Goal: Task Accomplishment & Management: Manage account settings

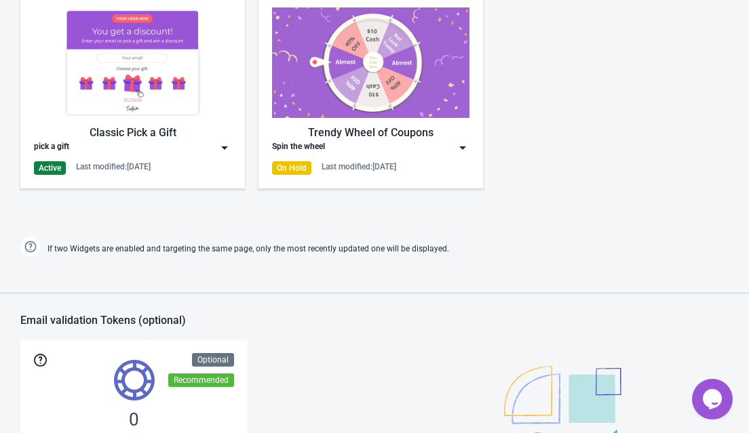
scroll to position [700, 0]
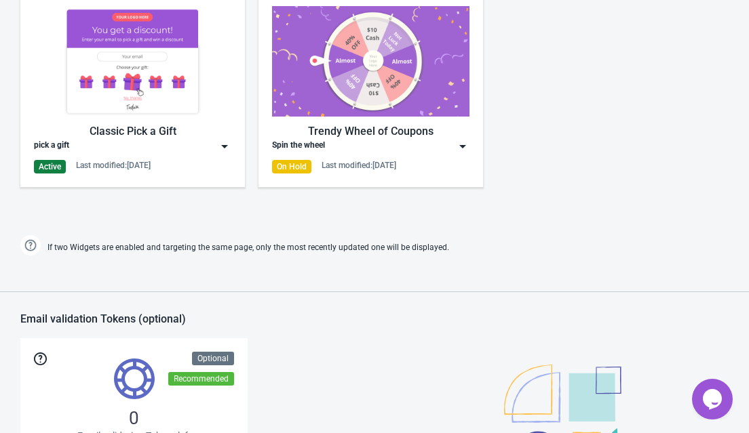
click at [229, 145] on img at bounding box center [225, 147] width 14 height 14
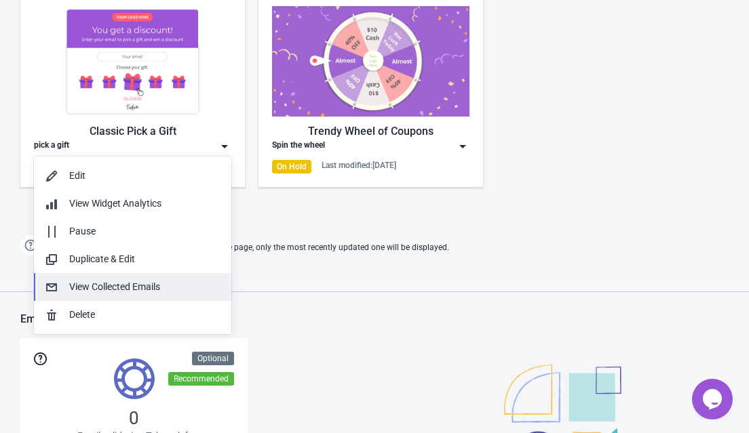
click at [96, 287] on div "View Collected Emails" at bounding box center [144, 287] width 151 height 14
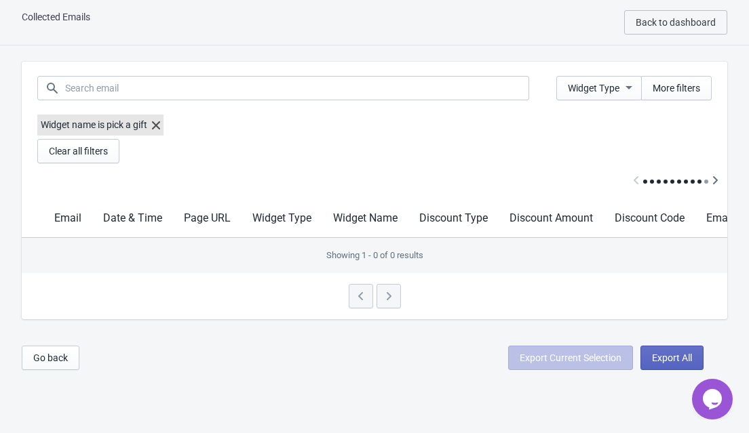
scroll to position [47, 0]
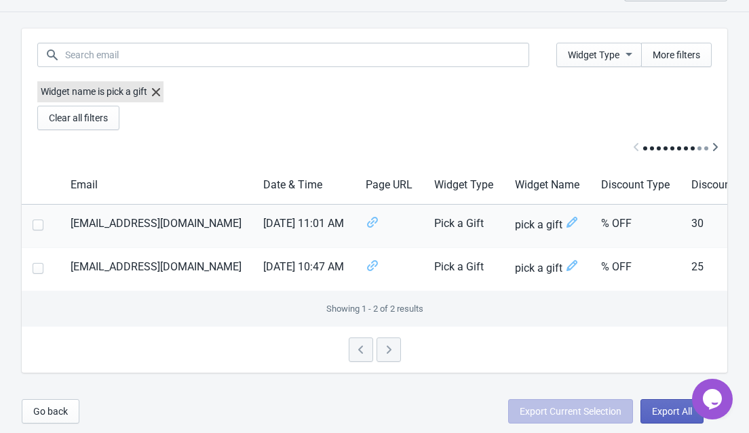
click at [39, 222] on span at bounding box center [38, 225] width 11 height 11
click at [33, 222] on input "checkbox" at bounding box center [33, 232] width 1 height 24
checkbox input "true"
click at [37, 263] on span at bounding box center [38, 268] width 11 height 11
click at [33, 263] on input "checkbox" at bounding box center [33, 275] width 1 height 24
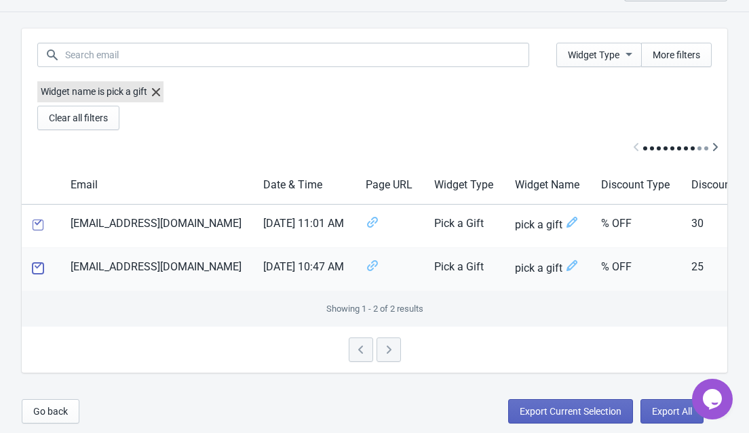
checkbox input "true"
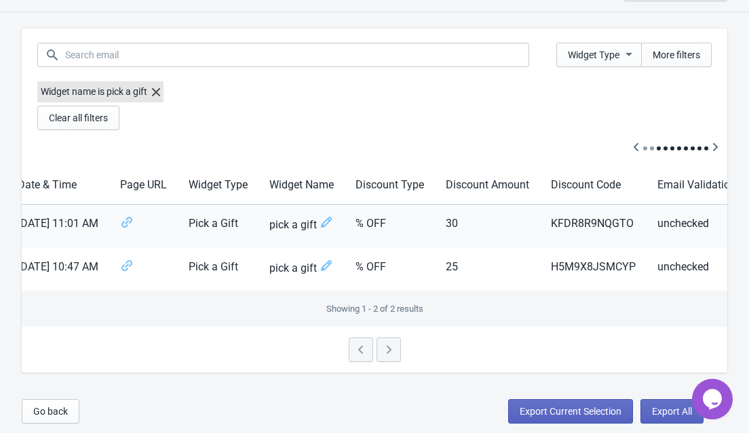
scroll to position [0, 221]
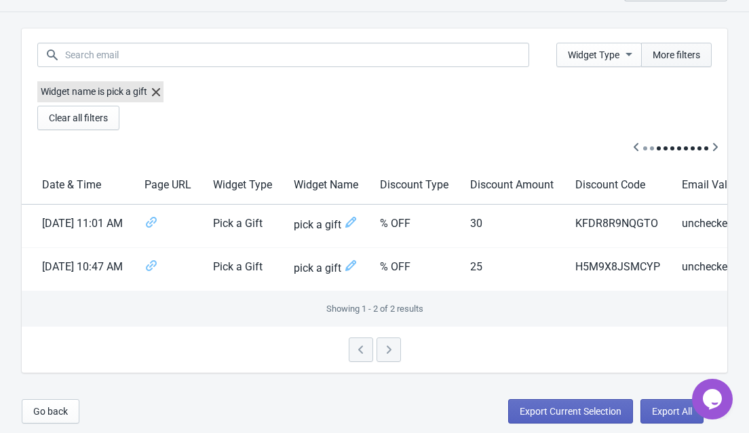
click at [692, 54] on span "More filters" at bounding box center [675, 55] width 47 height 11
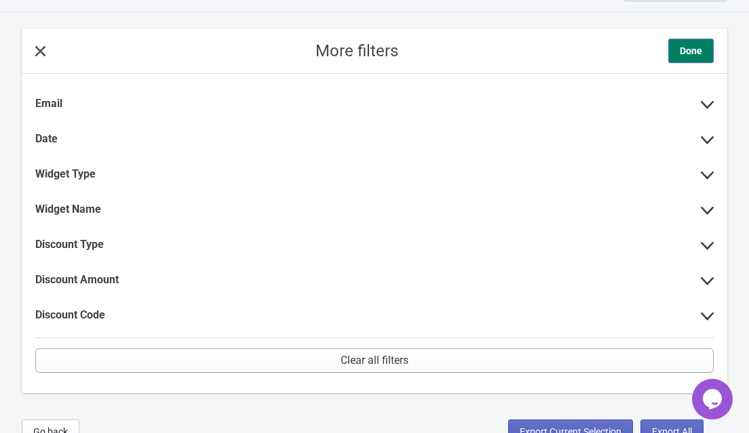
click at [692, 54] on span "Done" at bounding box center [690, 51] width 22 height 14
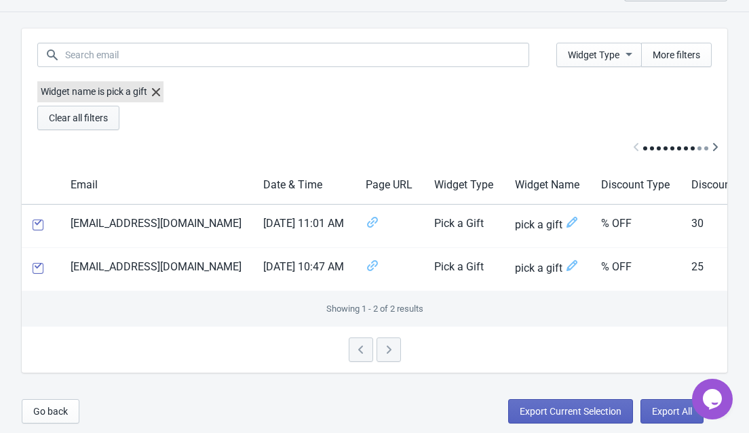
click at [99, 115] on span "Clear all filters" at bounding box center [78, 118] width 59 height 11
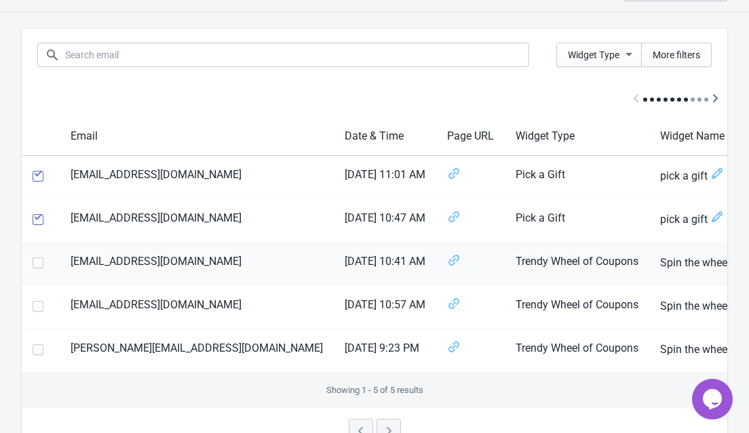
click at [31, 268] on th at bounding box center [41, 264] width 38 height 43
click at [37, 261] on span at bounding box center [38, 263] width 11 height 11
click at [33, 261] on input "checkbox" at bounding box center [33, 270] width 1 height 24
checkbox input "true"
click at [39, 309] on span at bounding box center [38, 306] width 11 height 11
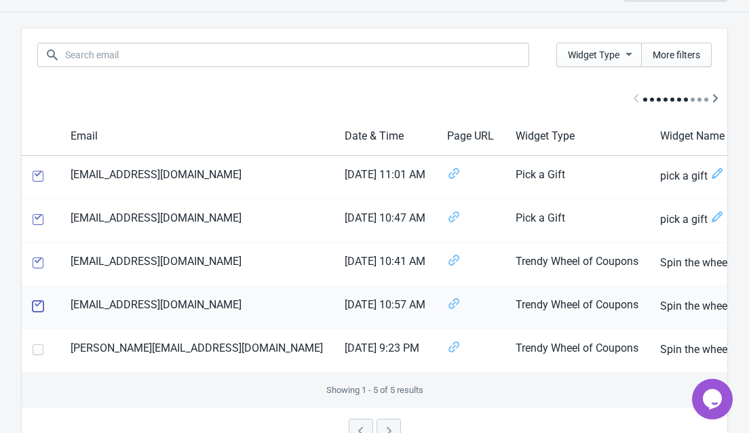
click at [33, 309] on input "checkbox" at bounding box center [33, 313] width 1 height 24
checkbox input "true"
click at [41, 363] on th at bounding box center [41, 351] width 38 height 43
click at [632, 52] on icon "button" at bounding box center [629, 54] width 14 height 14
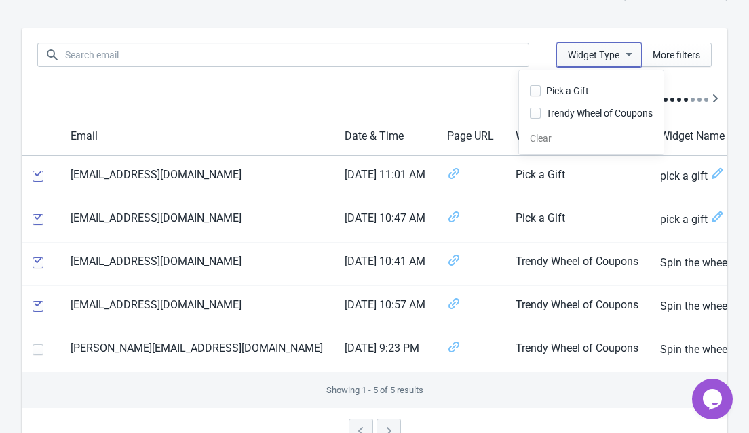
click at [632, 52] on icon "button" at bounding box center [629, 54] width 14 height 14
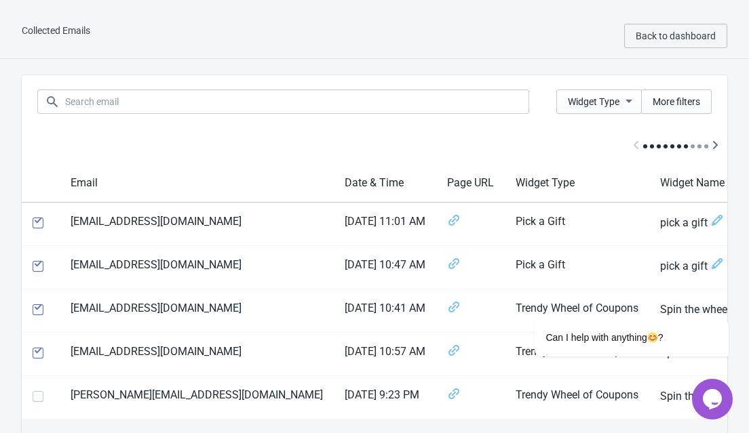
scroll to position [0, 0]
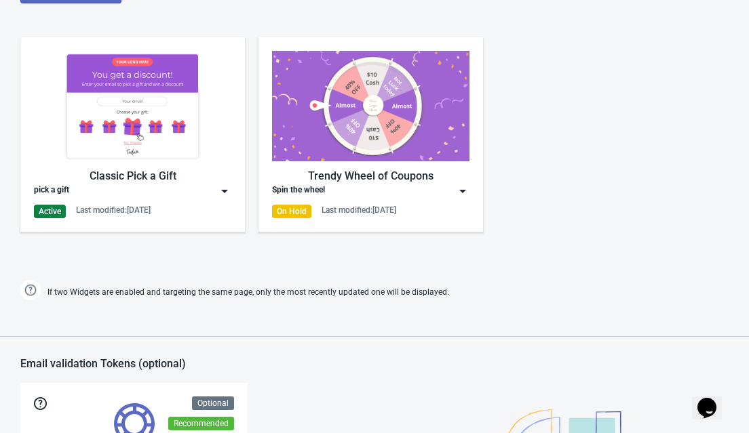
scroll to position [661, 0]
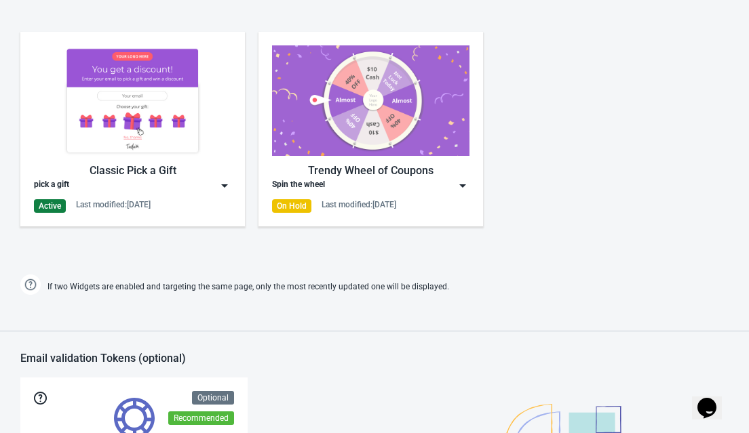
click at [218, 189] on img at bounding box center [225, 186] width 14 height 14
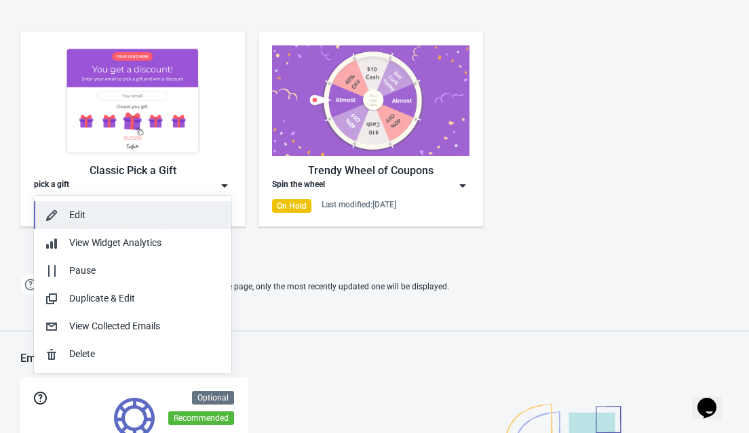
click at [83, 214] on div "Edit" at bounding box center [144, 215] width 151 height 14
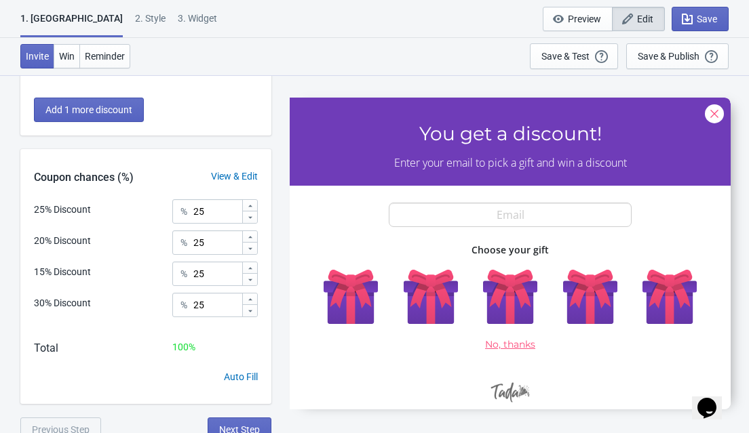
scroll to position [290, 0]
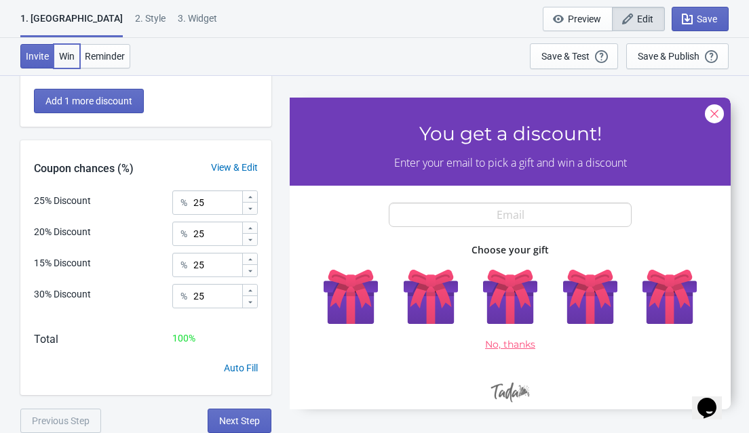
click at [62, 54] on span "Win" at bounding box center [67, 56] width 16 height 11
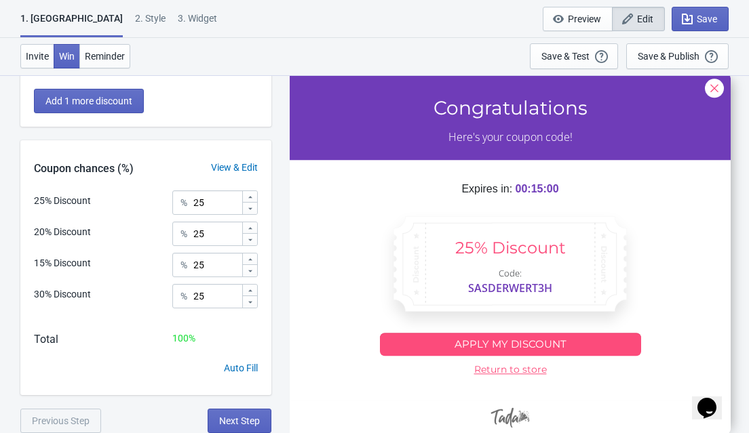
click at [135, 18] on div "2 . Style" at bounding box center [150, 24] width 31 height 24
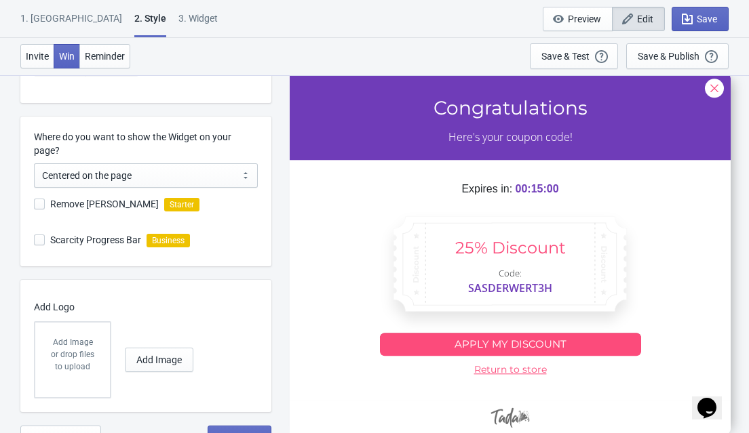
scroll to position [342, 0]
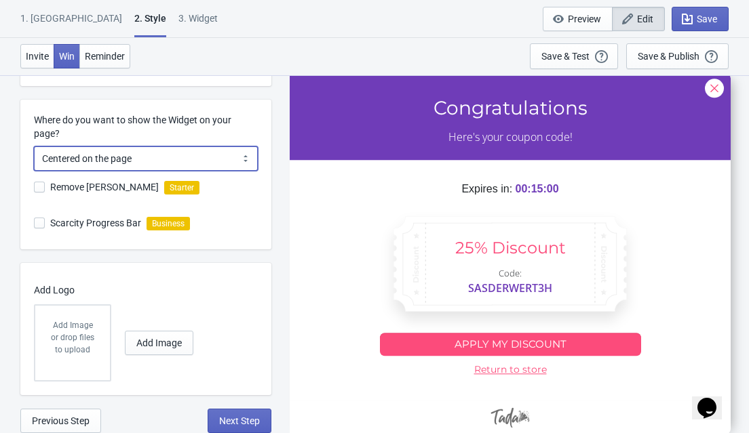
click at [237, 162] on select "Centered on the page Left side of the page" at bounding box center [146, 158] width 224 height 24
click at [34, 146] on select "Centered on the page Left side of the page" at bounding box center [146, 158] width 224 height 24
click at [237, 162] on select "Centered on the page Left side of the page" at bounding box center [146, 158] width 224 height 24
click at [34, 146] on select "Centered on the page Left side of the page" at bounding box center [146, 158] width 224 height 24
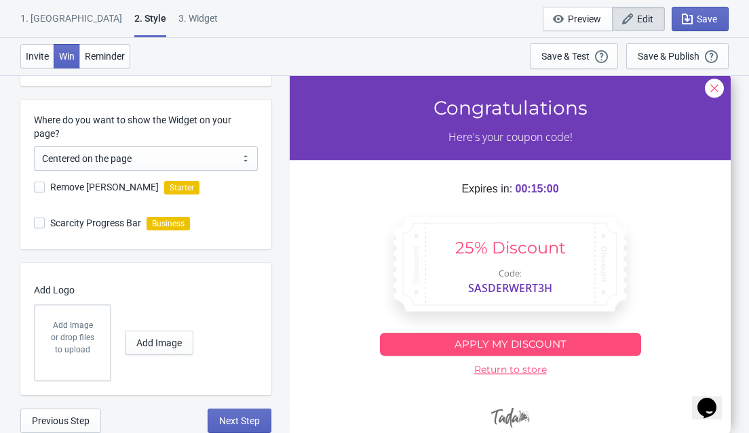
click at [178, 12] on div "3. Widget" at bounding box center [197, 24] width 39 height 24
select select "once"
select select "1"
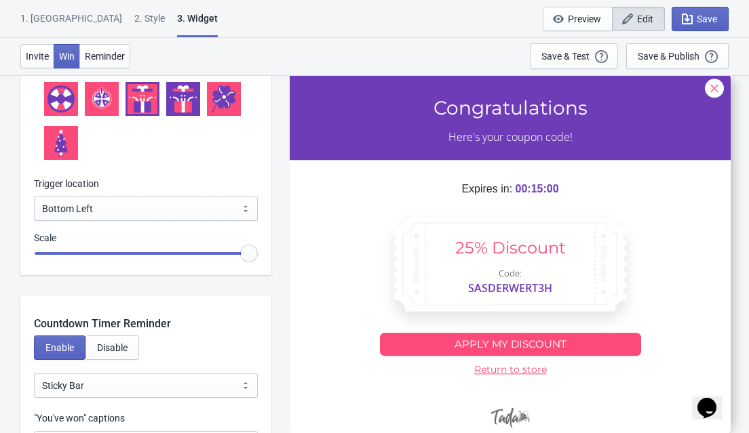
scroll to position [1518, 0]
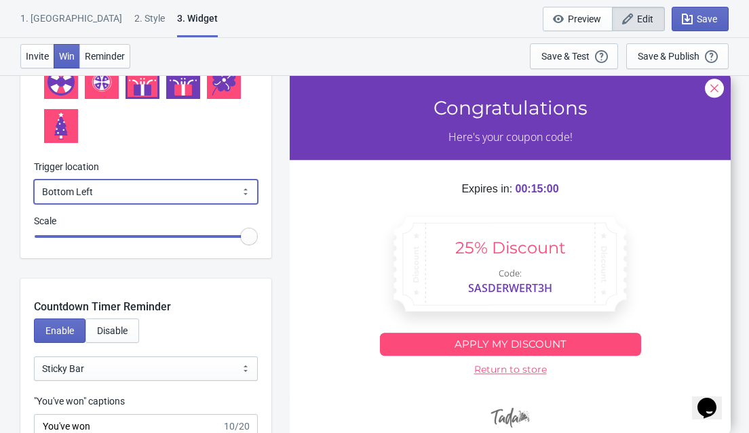
click at [236, 185] on select "Bottom Left Bottom Right Middle Left Middle Right Top Left Top Right" at bounding box center [146, 192] width 224 height 24
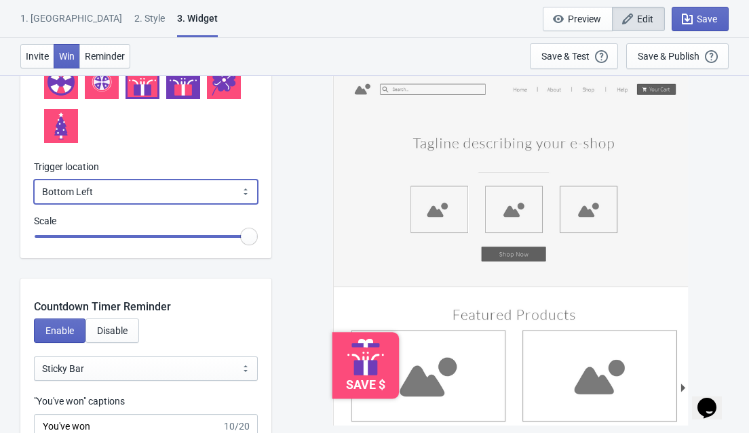
click at [34, 180] on select "Bottom Left Bottom Right Middle Left Middle Right Top Left Top Right" at bounding box center [146, 192] width 224 height 24
click at [231, 184] on select "Bottom Left Bottom Right Middle Left Middle Right Top Left Top Right" at bounding box center [146, 192] width 224 height 24
select select "middle_left"
click at [34, 180] on select "Bottom Left Bottom Right Middle Left Middle Right Top Left Top Right" at bounding box center [146, 192] width 224 height 24
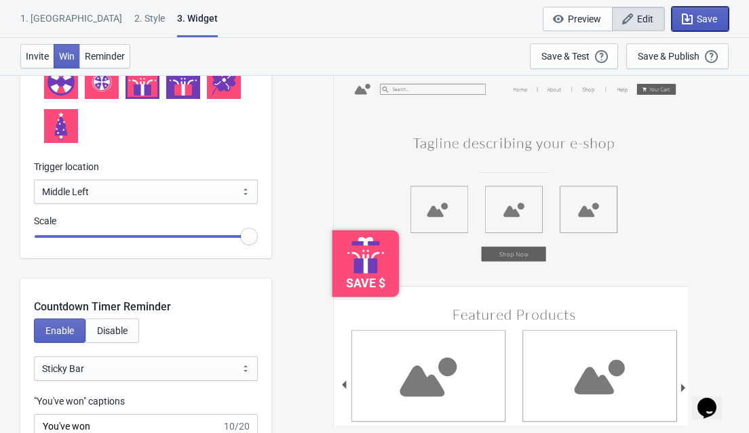
click at [699, 25] on span "Save" at bounding box center [700, 19] width 34 height 14
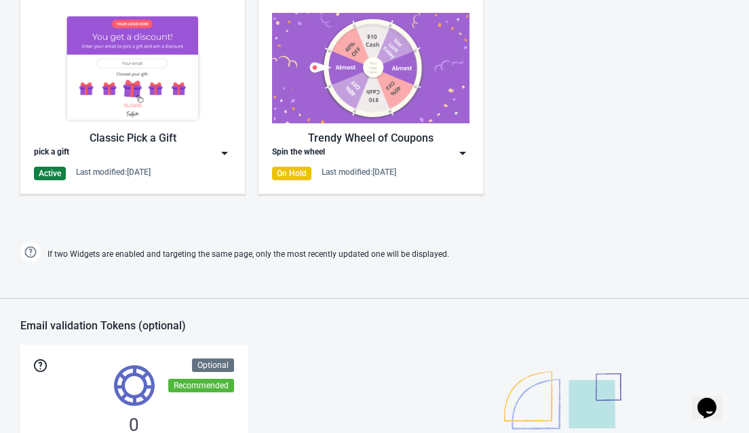
scroll to position [760, 0]
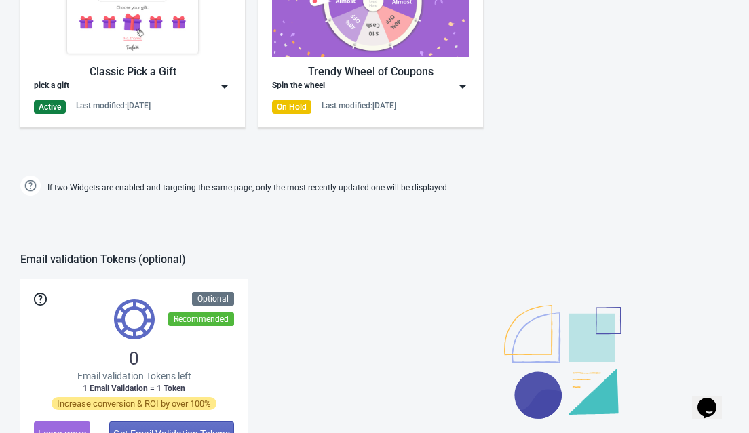
click at [220, 81] on img at bounding box center [225, 87] width 14 height 14
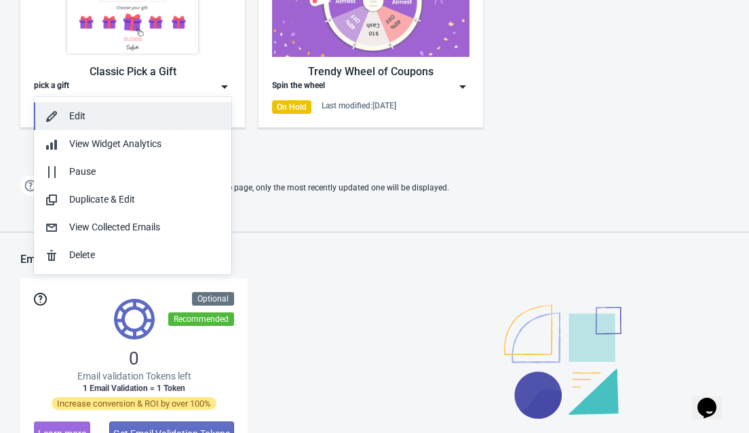
click at [85, 111] on div "Edit" at bounding box center [144, 116] width 151 height 14
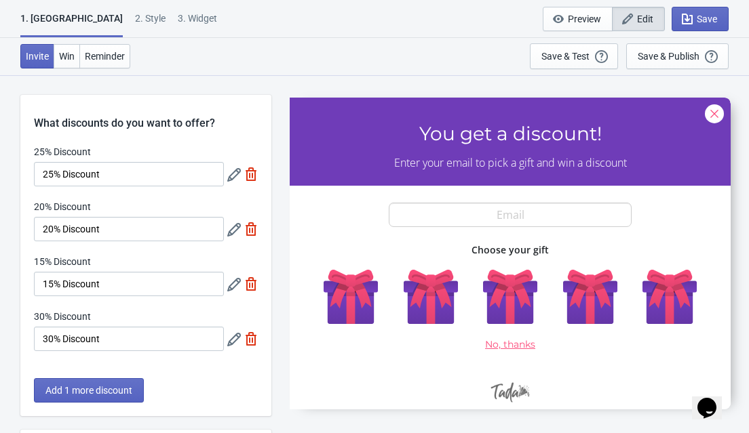
click at [178, 14] on div "3. Widget" at bounding box center [197, 24] width 39 height 24
select select "once"
select select "middle_left"
select select "1"
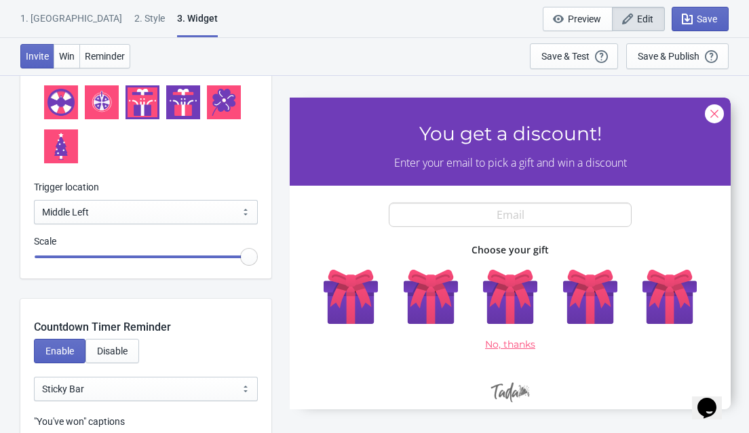
scroll to position [1503, 0]
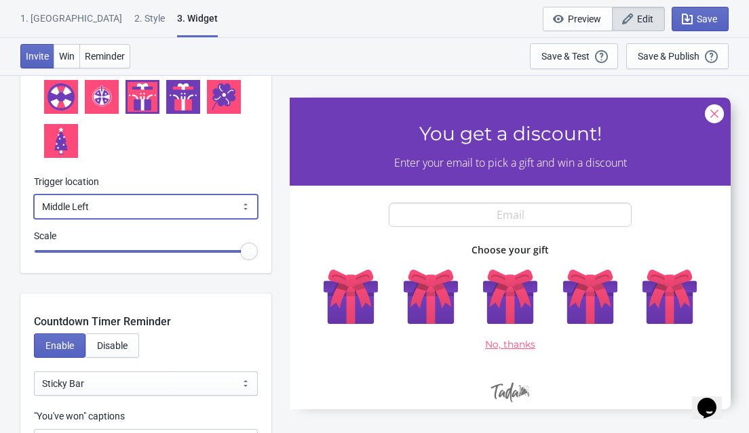
click at [116, 210] on select "Bottom Left Bottom Right Middle Left Middle Right Top Left Top Right" at bounding box center [146, 207] width 224 height 24
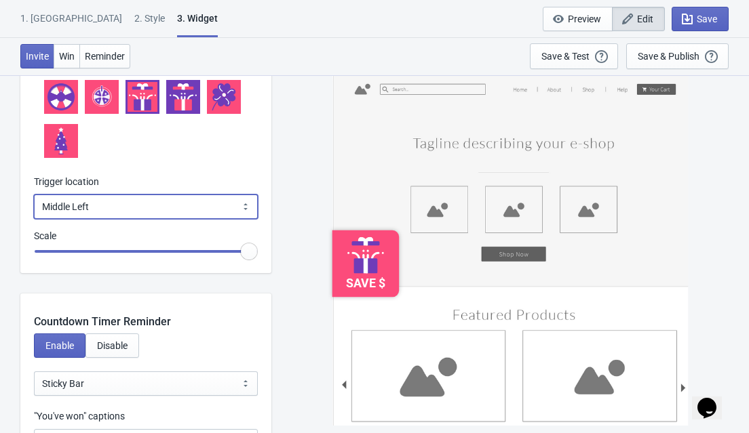
select select "top_left"
click at [34, 195] on select "Bottom Left Bottom Right Middle Left Middle Right Top Left Top Right" at bounding box center [146, 207] width 224 height 24
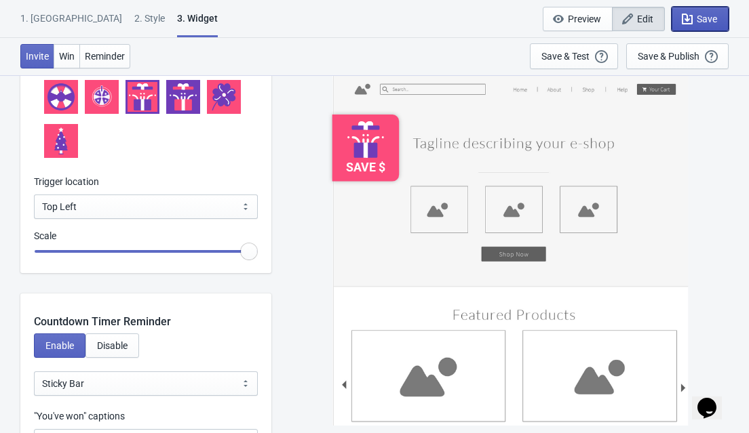
click at [703, 22] on span "Save" at bounding box center [706, 19] width 20 height 11
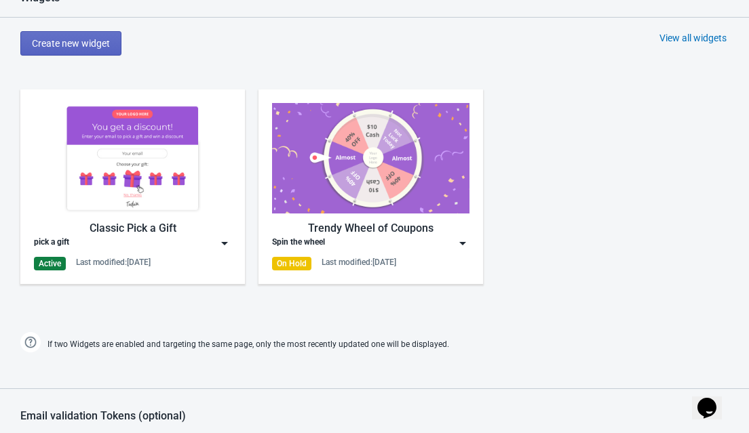
scroll to position [715, 0]
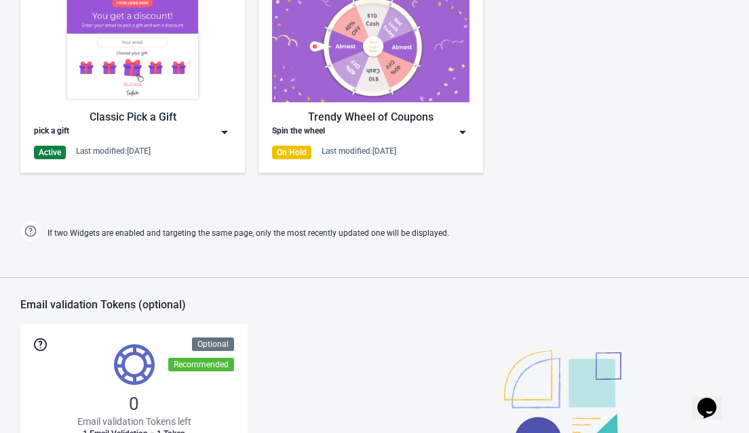
click at [231, 126] on div "Classic Pick a Gift pick a gift Active Last modified: 3.9.2025" at bounding box center [132, 75] width 224 height 195
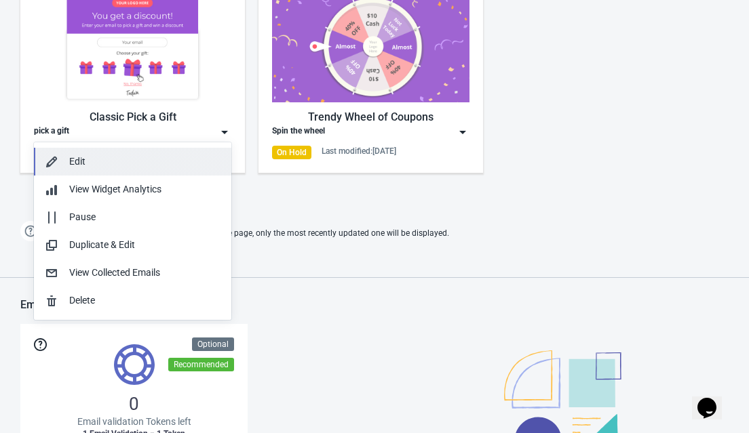
click at [84, 163] on div "Edit" at bounding box center [144, 162] width 151 height 14
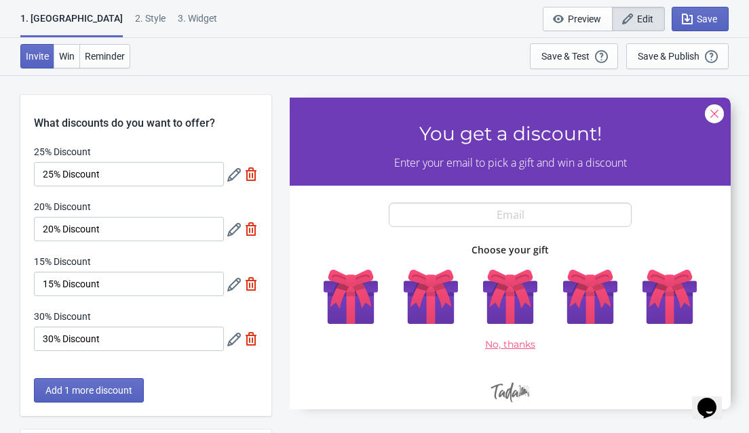
click at [178, 22] on div "3. Widget" at bounding box center [197, 24] width 39 height 24
select select "once"
select select "top_left"
select select "1"
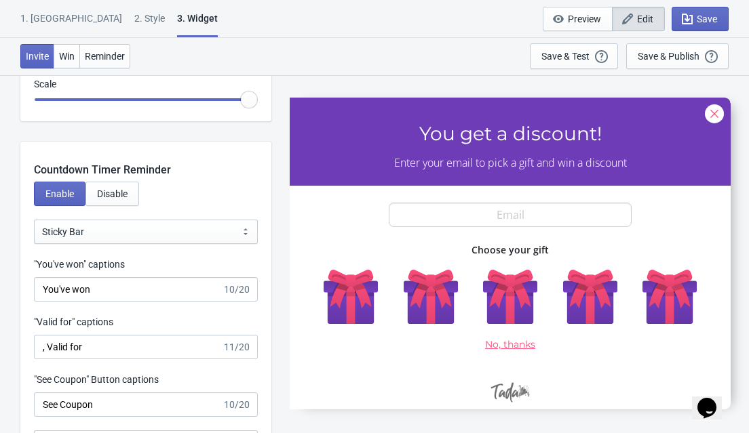
click at [224, 303] on div "Countdown Timer Reminder Enable Disable Bubble Sticky Bar Sticky Bar "You've wo…" at bounding box center [145, 305] width 251 height 327
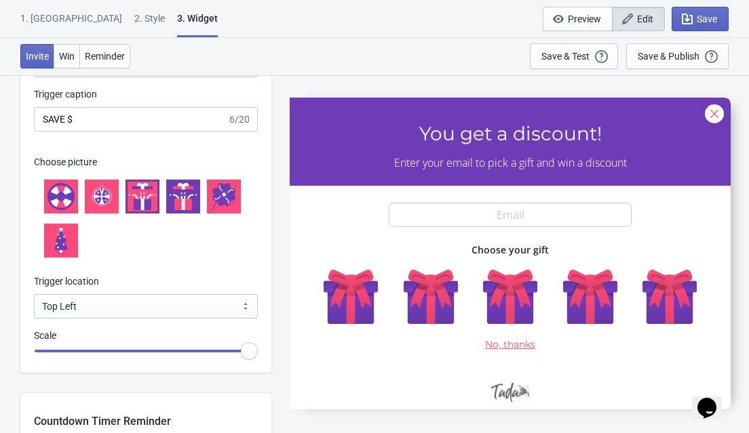
scroll to position [1402, 0]
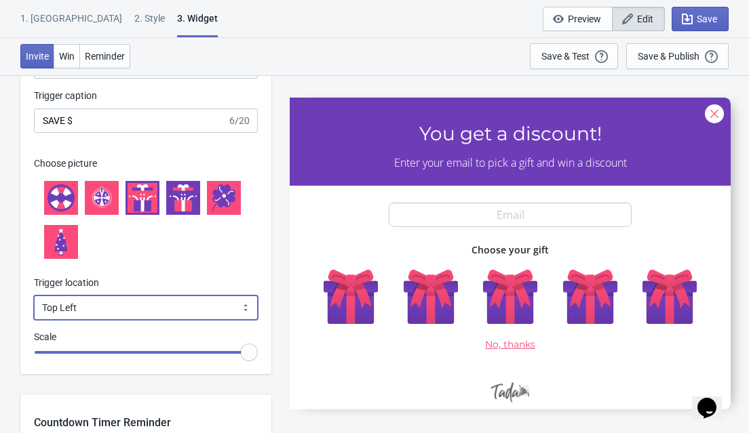
click at [235, 309] on select "Bottom Left Bottom Right Middle Left Middle Right Top Left Top Right" at bounding box center [146, 308] width 224 height 24
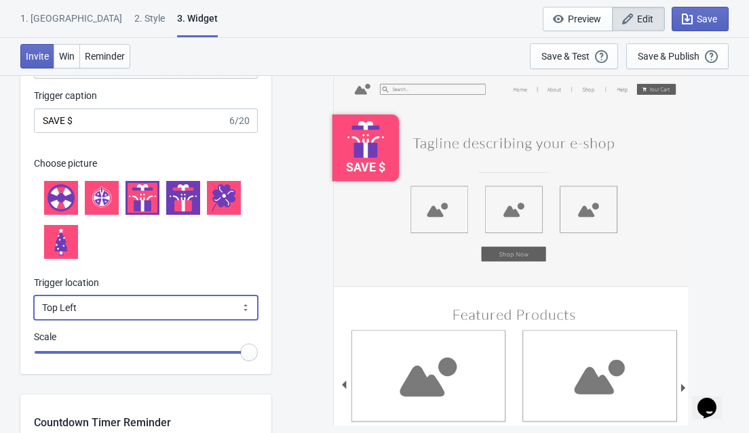
select select "middle_left"
click at [34, 296] on select "Bottom Left Bottom Right Middle Left Middle Right Top Left Top Right" at bounding box center [146, 308] width 224 height 24
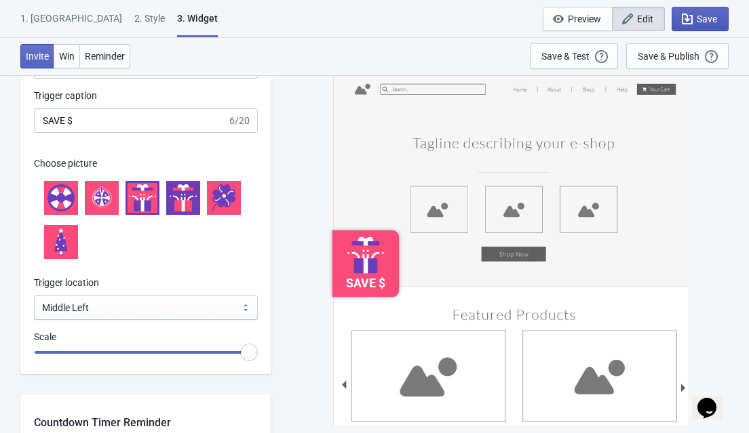
click at [705, 16] on span "Save" at bounding box center [706, 19] width 20 height 11
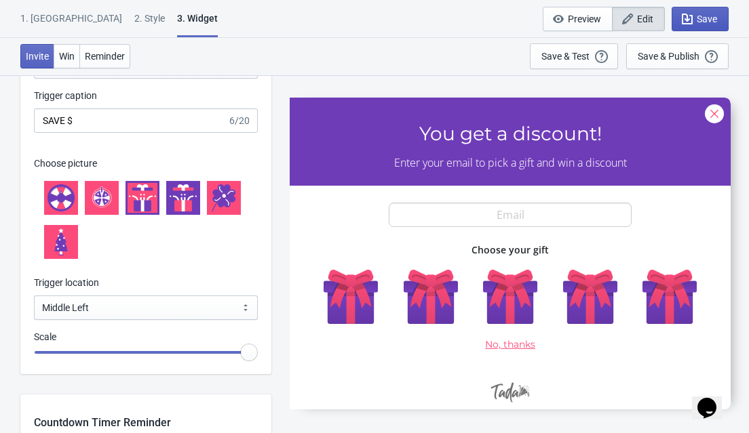
scroll to position [1004, 0]
